Goal: Navigation & Orientation: Go to known website

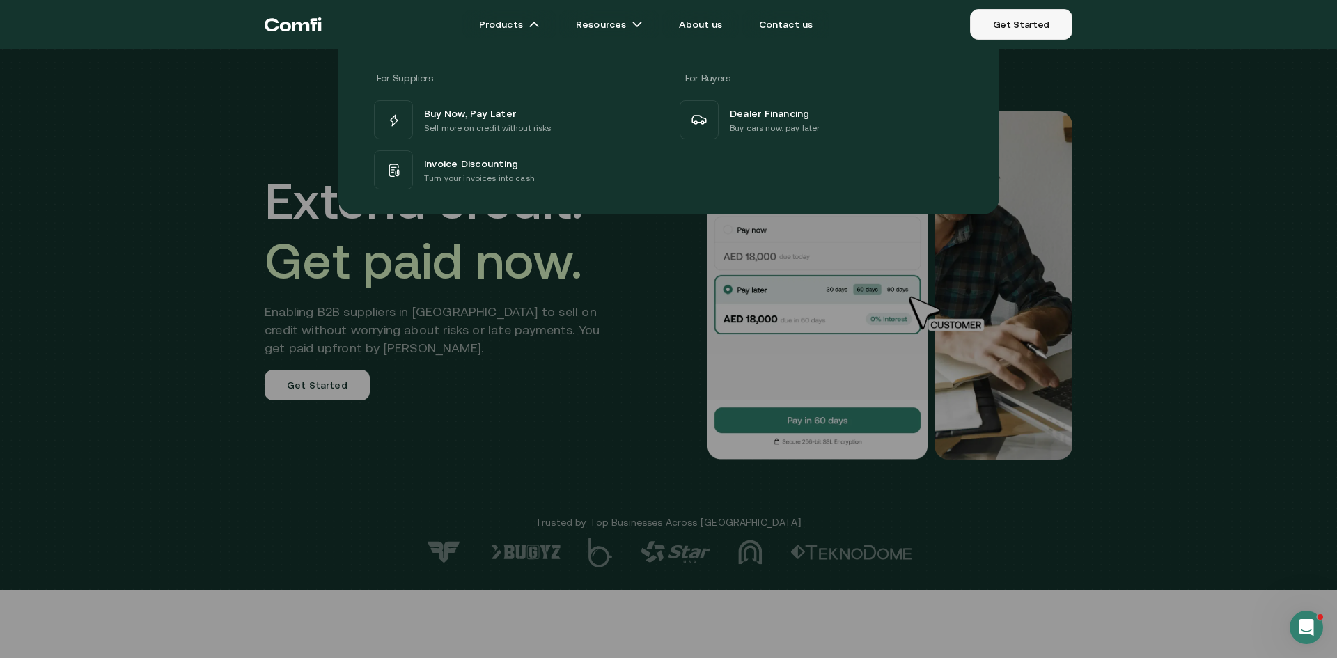
click at [1058, 29] on link "Get Started" at bounding box center [1021, 24] width 102 height 31
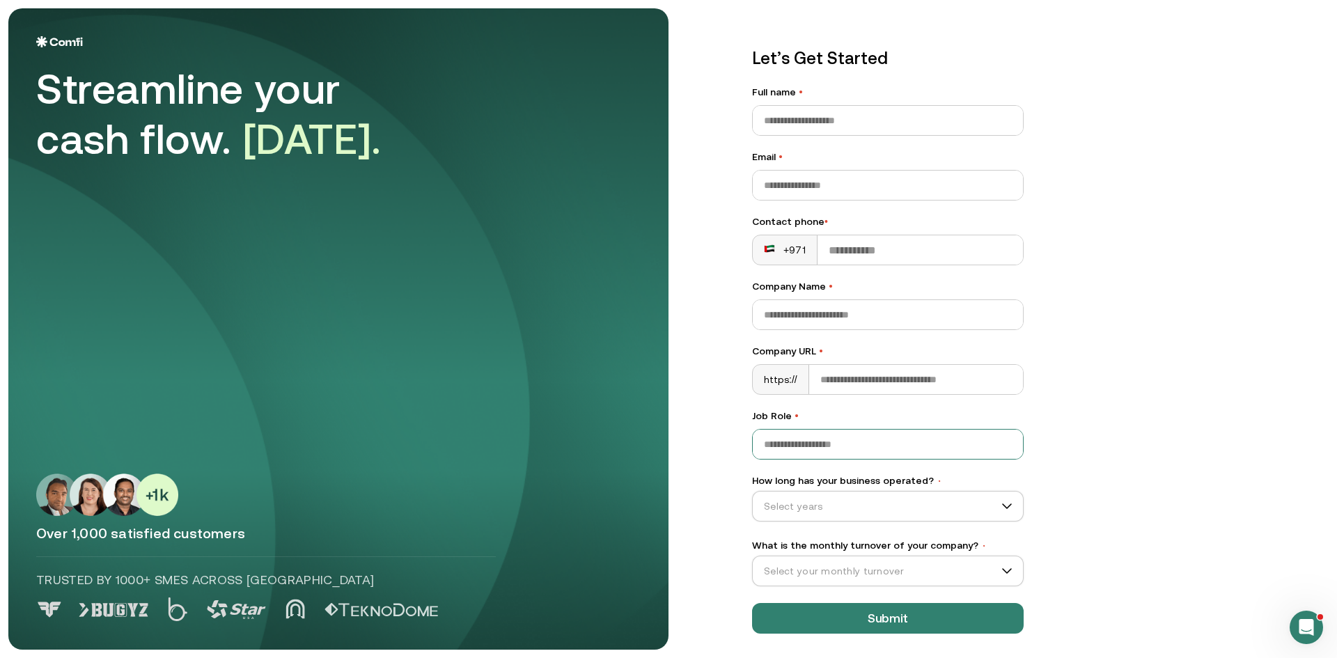
scroll to position [16, 0]
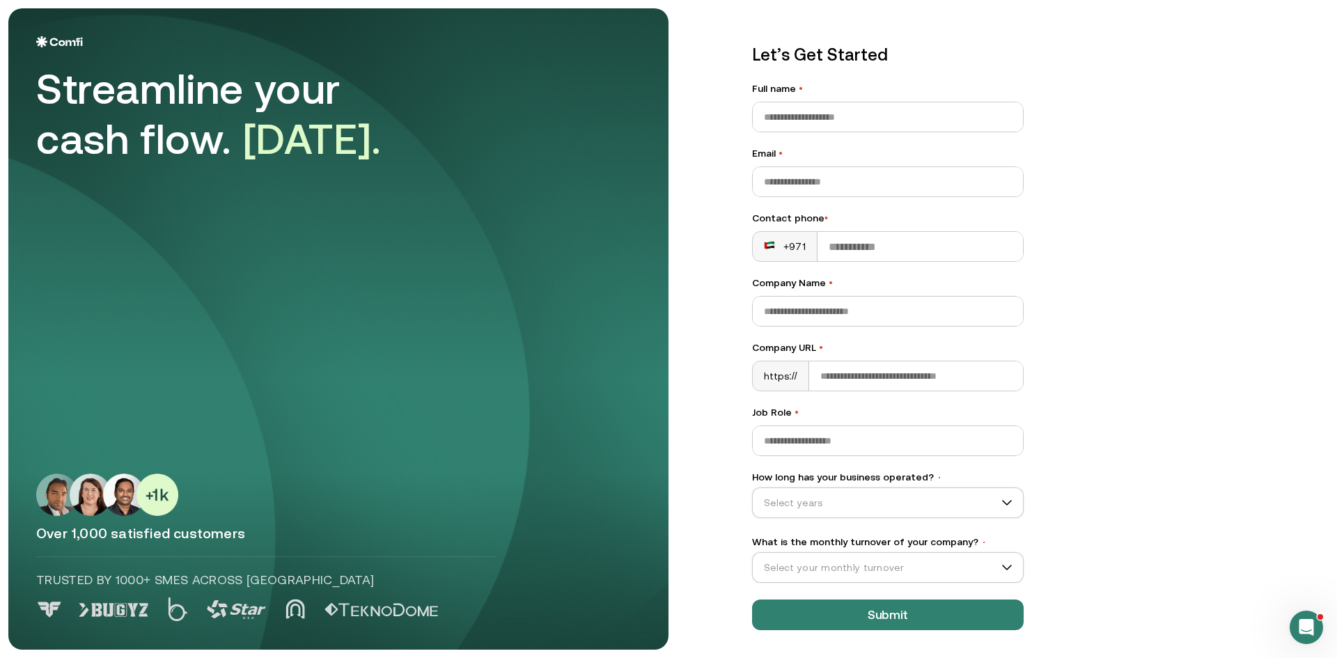
click at [1116, 327] on div "Let’s Get Started Full name • Email • Contact phone • +971 Company Name • Compa…" at bounding box center [1026, 312] width 604 height 641
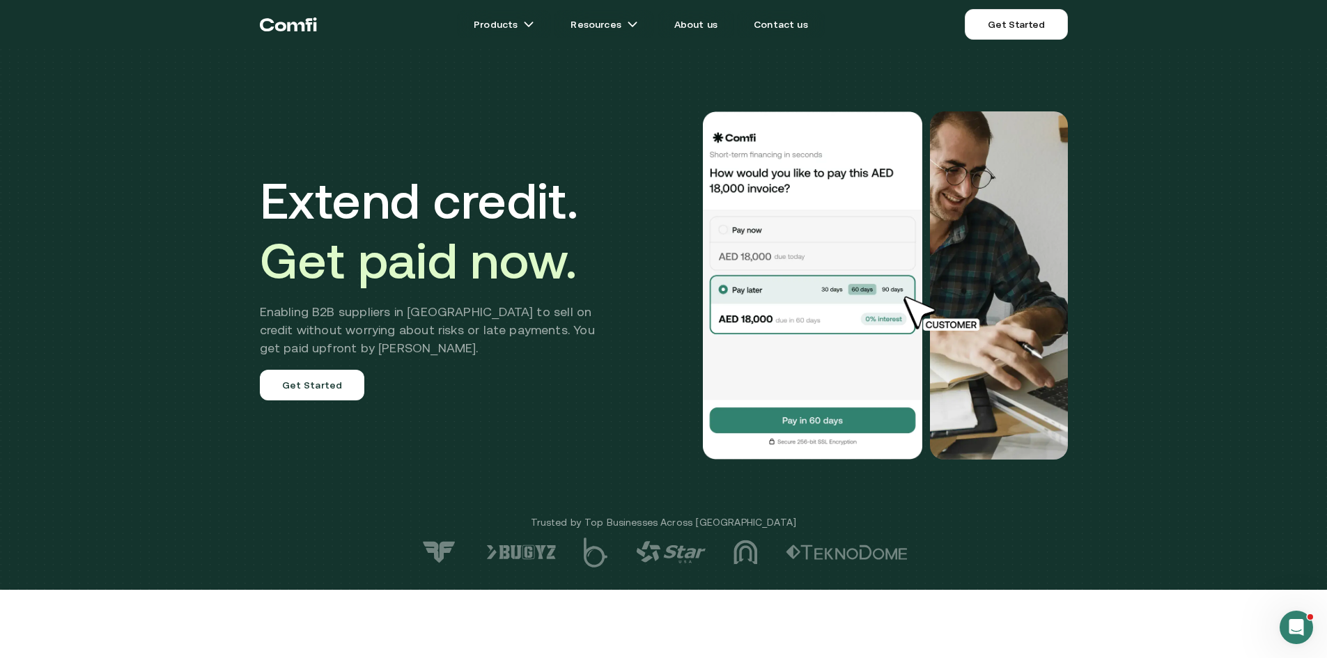
click at [800, 410] on img at bounding box center [812, 285] width 223 height 348
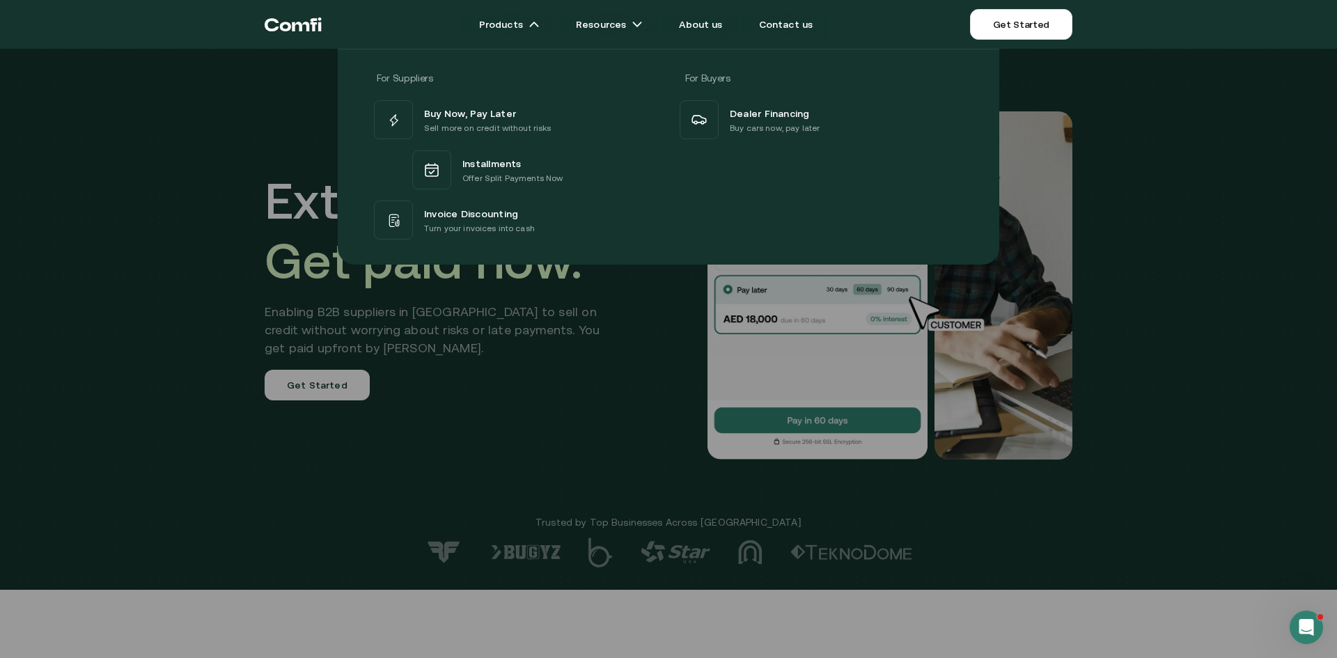
click at [1336, 276] on div at bounding box center [668, 378] width 1337 height 658
